Goal: Transaction & Acquisition: Purchase product/service

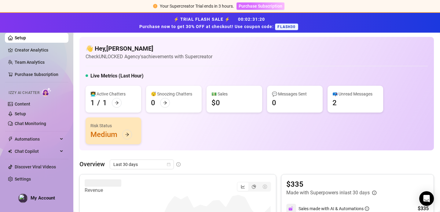
click at [248, 7] on span "Purchase Subscription" at bounding box center [261, 6] width 44 height 5
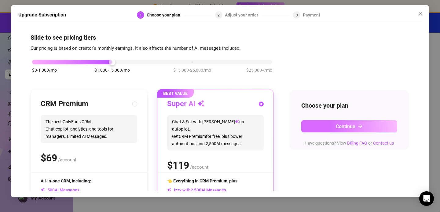
click at [328, 127] on button "Continue" at bounding box center [349, 126] width 96 height 12
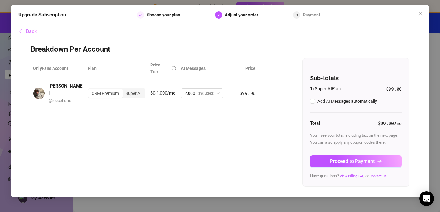
checkbox input "true"
click at [377, 163] on button "Proceed to Payment" at bounding box center [356, 162] width 92 height 12
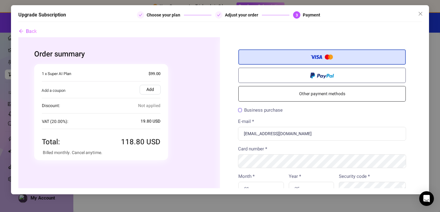
click at [142, 89] on label "Add" at bounding box center [150, 90] width 21 height 10
click at [18, 37] on input "Add" at bounding box center [18, 37] width 0 height 0
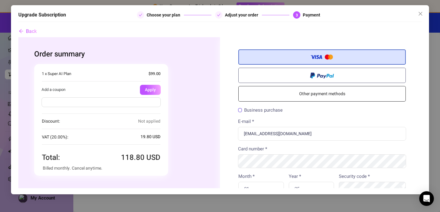
click at [134, 104] on input "text" at bounding box center [101, 103] width 119 height 10
type input "FLASH30"
click at [148, 89] on button "Apply" at bounding box center [150, 90] width 21 height 10
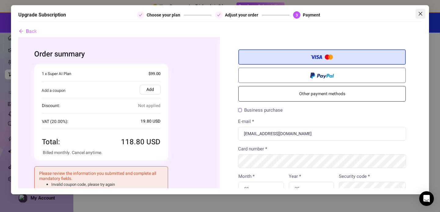
click at [421, 10] on button "Close" at bounding box center [421, 14] width 10 height 10
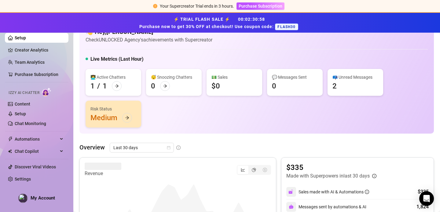
scroll to position [16, 0]
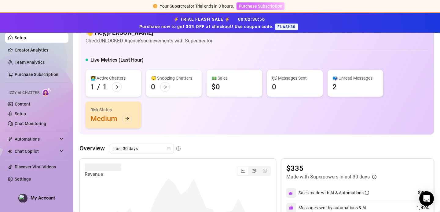
click at [248, 7] on span "Purchase Subscription" at bounding box center [261, 6] width 44 height 5
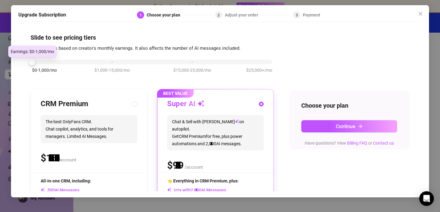
drag, startPoint x: 109, startPoint y: 60, endPoint x: 14, endPoint y: 68, distance: 95.7
click at [14, 68] on div "Upgrade Subscription 1 Choose your plan 2 Adjust your order 3 Payment Slide to …" at bounding box center [220, 101] width 418 height 193
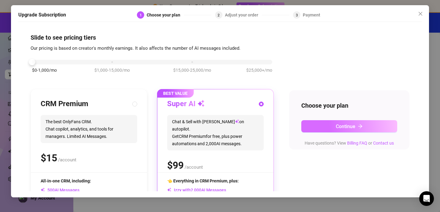
click at [345, 125] on span "Continue" at bounding box center [346, 127] width 20 height 6
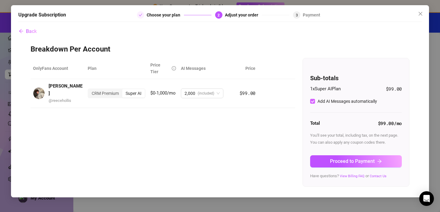
click at [313, 100] on input "Add AI Messages automatically" at bounding box center [312, 101] width 5 height 5
checkbox input "true"
click at [354, 160] on span "Proceed to Payment" at bounding box center [352, 162] width 45 height 6
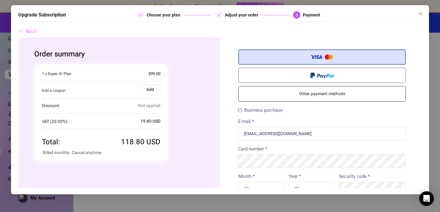
click at [28, 32] on span "Back" at bounding box center [31, 31] width 11 height 6
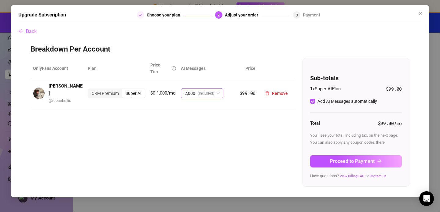
click at [209, 89] on span "(included)" at bounding box center [206, 93] width 17 height 9
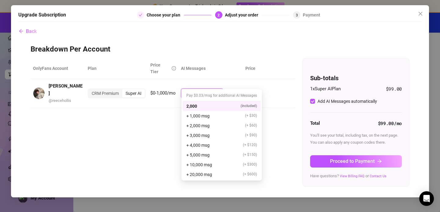
click at [203, 106] on div "2,000 (included)" at bounding box center [221, 106] width 71 height 7
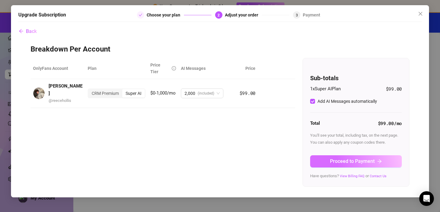
click at [351, 163] on span "Proceed to Payment" at bounding box center [352, 162] width 45 height 6
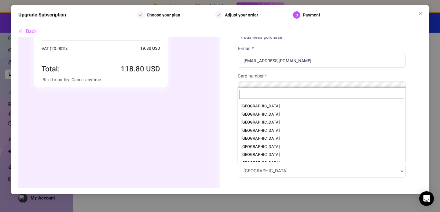
scroll to position [1733, 0]
select select "US"
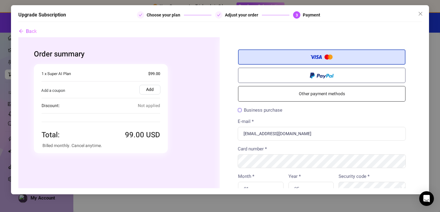
scroll to position [0, 0]
click at [422, 192] on body "Your Supercreator Trial ends in 3 hours. Purchase Subscription ⚡ TRIAL FLASH SA…" at bounding box center [220, 106] width 440 height 212
click at [424, 195] on div "Open Intercom Messenger" at bounding box center [427, 199] width 16 height 16
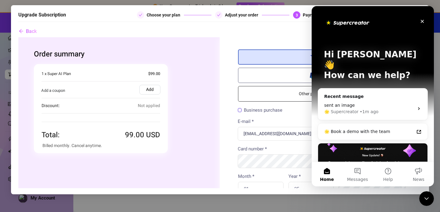
scroll to position [0, 0]
click at [377, 109] on div "• 1m ago" at bounding box center [382, 112] width 19 height 6
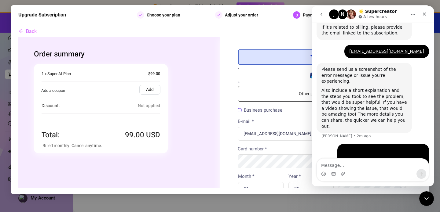
scroll to position [227, 0]
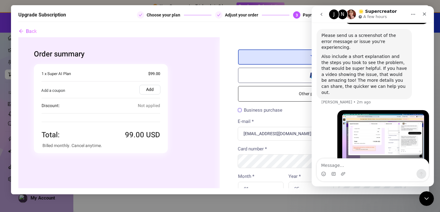
click at [156, 88] on label "Add" at bounding box center [149, 90] width 21 height 10
click at [18, 37] on input "Add" at bounding box center [18, 37] width 0 height 0
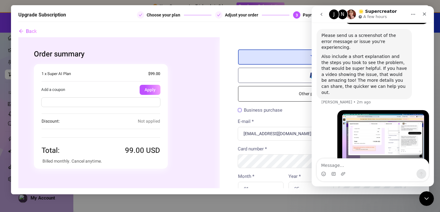
click at [148, 103] on input "text" at bounding box center [100, 103] width 119 height 10
type input "FLASH30"
click at [155, 89] on button "Apply" at bounding box center [150, 90] width 21 height 10
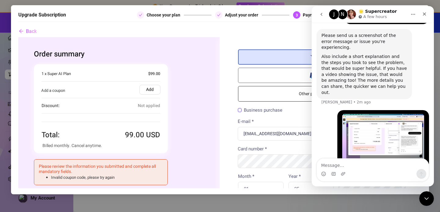
click at [153, 90] on label "Add" at bounding box center [149, 90] width 21 height 10
click at [18, 37] on input "Add" at bounding box center [18, 37] width 0 height 0
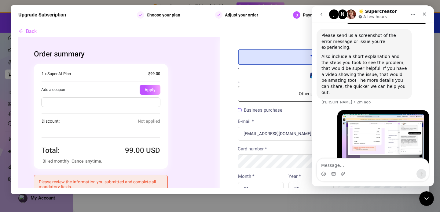
click at [138, 105] on input "text" at bounding box center [100, 103] width 119 height 10
type input "flash20"
click at [153, 90] on button "Apply" at bounding box center [150, 90] width 21 height 10
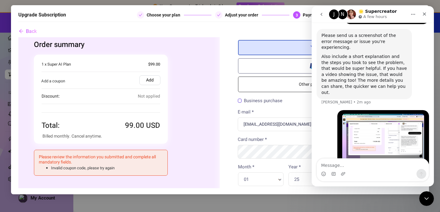
scroll to position [21, 0]
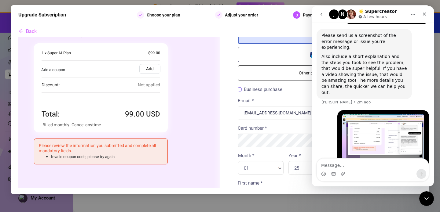
click at [320, 15] on icon "go back" at bounding box center [321, 14] width 5 height 5
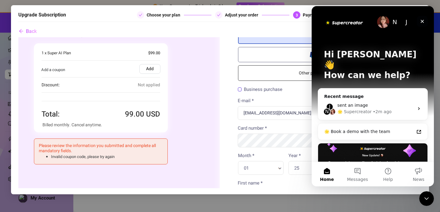
click at [423, 22] on icon "Close" at bounding box center [422, 21] width 3 height 3
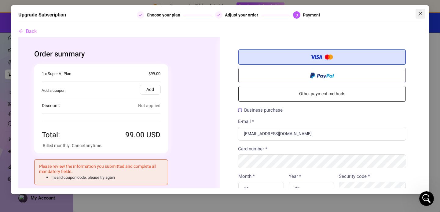
click at [421, 15] on icon "close" at bounding box center [421, 14] width 4 height 4
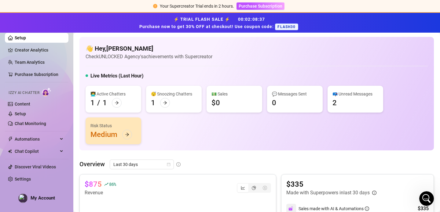
click at [261, 2] on div "Your Supercreator Trial ends in 2 hours. Purchase Subscription" at bounding box center [220, 6] width 440 height 13
click at [261, 2] on button "Purchase Subscription" at bounding box center [261, 5] width 48 height 7
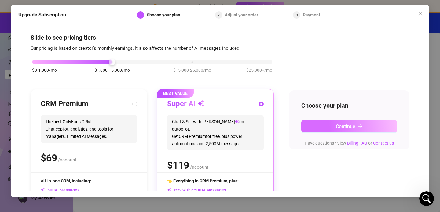
click at [377, 131] on button "Continue" at bounding box center [349, 126] width 96 height 12
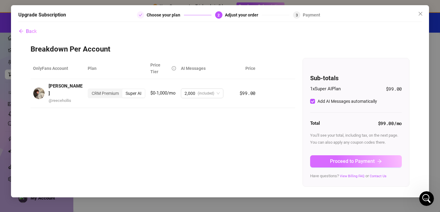
click at [350, 163] on span "Proceed to Payment" at bounding box center [352, 162] width 45 height 6
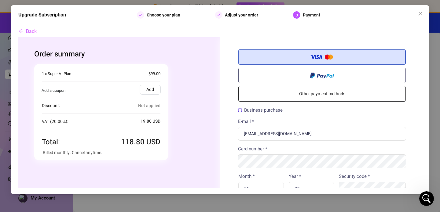
click at [152, 87] on label "Add" at bounding box center [150, 90] width 21 height 10
click at [18, 37] on input "Add" at bounding box center [18, 37] width 0 height 0
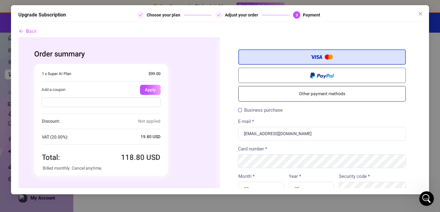
click at [135, 98] on input "text" at bounding box center [101, 103] width 119 height 10
type input "flash30"
click at [156, 90] on button "Apply" at bounding box center [150, 90] width 21 height 10
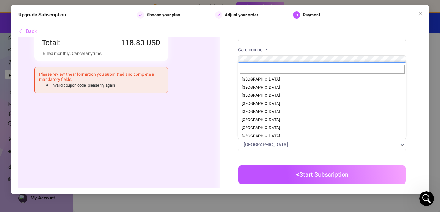
scroll to position [1719, 0]
select select "AE"
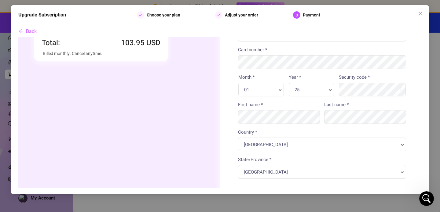
click at [274, 149] on div "[GEOGRAPHIC_DATA] Country * Country *" at bounding box center [322, 145] width 168 height 14
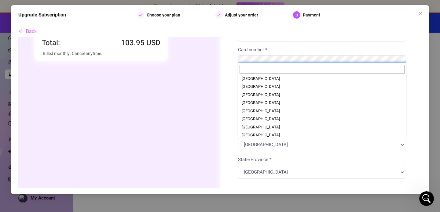
scroll to position [1728, 0]
select select "US"
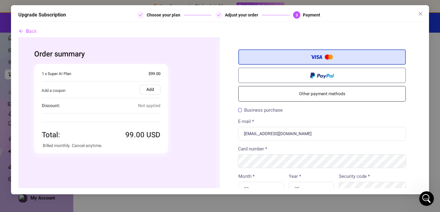
scroll to position [0, 0]
